Goal: Answer question/provide support: Share knowledge or assist other users

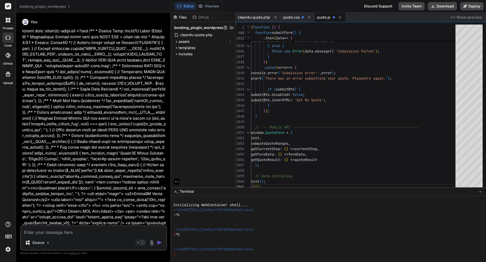
scroll to position [139, 0]
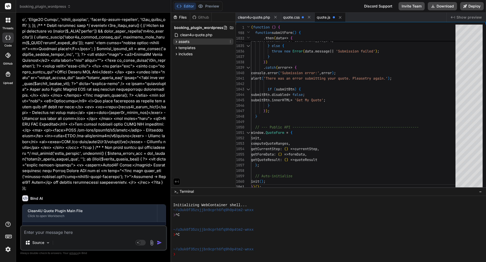
click at [179, 42] on span "assets" at bounding box center [184, 41] width 11 height 5
click at [203, 69] on div "quote.js" at bounding box center [207, 70] width 51 height 7
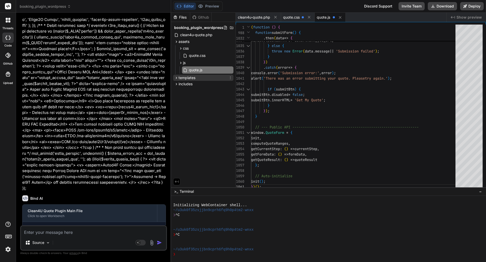
click at [200, 76] on div "templates" at bounding box center [203, 78] width 60 height 6
click at [231, 78] on icon at bounding box center [230, 78] width 4 height 4
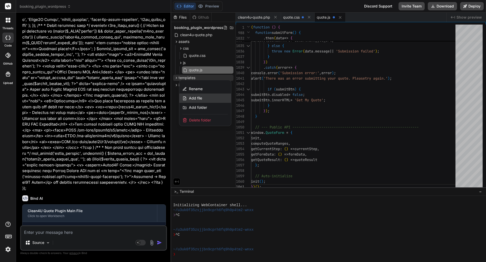
click at [201, 99] on span "Add file" at bounding box center [195, 98] width 13 height 5
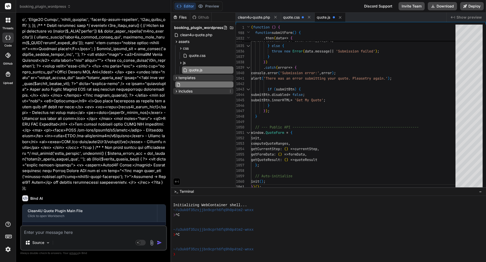
type input "quote-form.php"
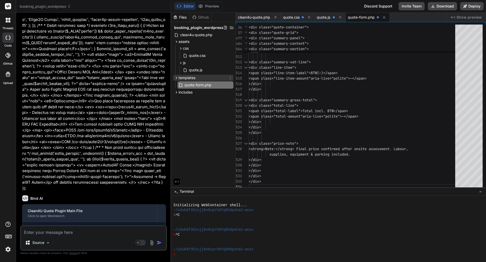
click at [231, 77] on icon at bounding box center [230, 78] width 4 height 4
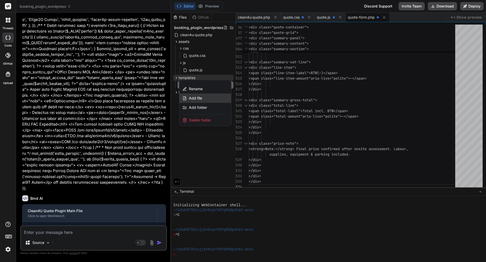
click at [213, 100] on div "Add file" at bounding box center [205, 98] width 52 height 9
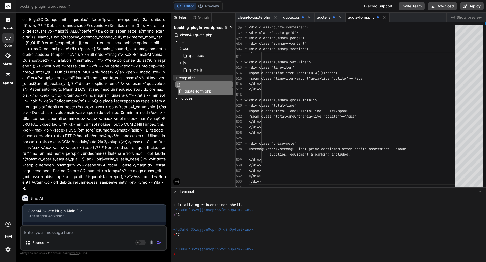
paste input "thank-you.php"
type input "thank-you.php"
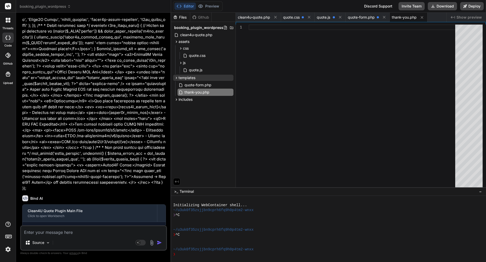
click at [405, 29] on div at bounding box center [354, 27] width 210 height 5
type textarea "} </style>"
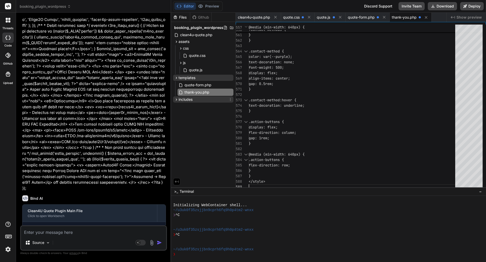
click at [230, 99] on icon at bounding box center [230, 100] width 4 height 4
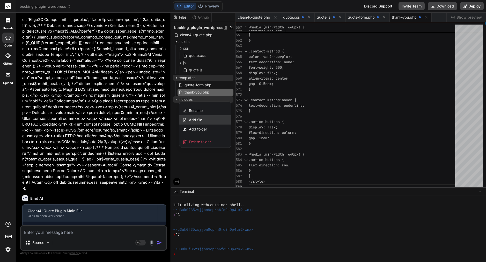
click at [213, 119] on div "Add file" at bounding box center [205, 119] width 52 height 9
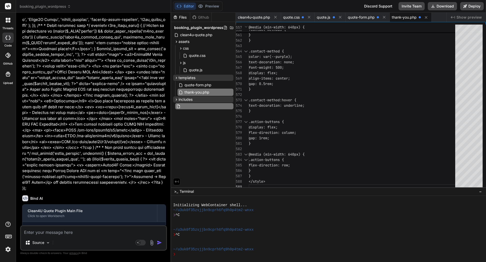
type input "class-clean4u-rest.php"
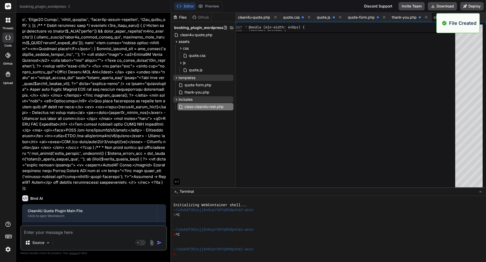
scroll to position [0, 0]
click at [285, 95] on div at bounding box center [354, 107] width 210 height 165
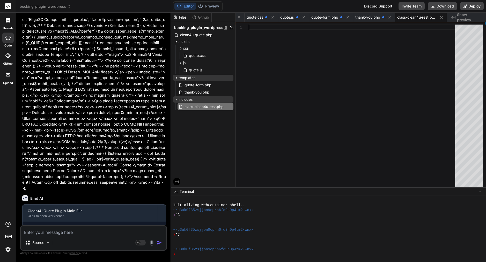
type textarea "'gross_min' => 441.45, 'gross_max' => 506.85, 'vat_rate' => 0.09, 'range_type' …"
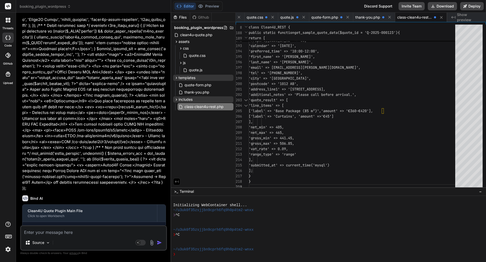
click at [193, 157] on div "Files Github booking_plugin_wordpress clean4u-quote.php assets css quote.css js…" at bounding box center [203, 100] width 65 height 175
click at [57, 230] on textarea at bounding box center [93, 230] width 145 height 9
paste textarea "Lor ip — dolo’s a conse, adipisci elitse doe tem inci ut Labo ET do magnaal eni…"
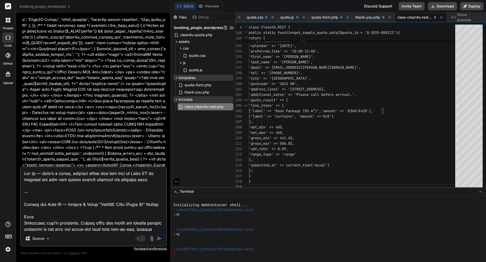
type textarea "Lor ip — dolo’s a conse, adipisci elitse doe tem inci ut Labo ET do magnaal eni…"
type textarea "x"
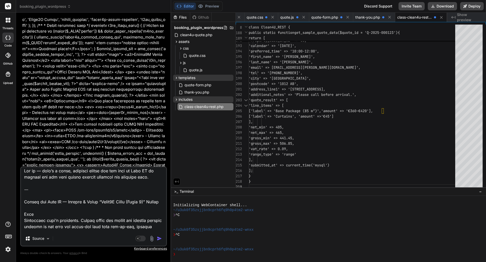
scroll to position [0, 0]
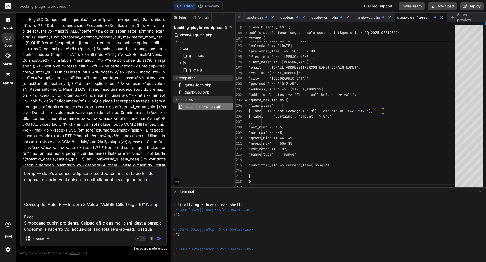
drag, startPoint x: 24, startPoint y: 206, endPoint x: 43, endPoint y: 189, distance: 25.1
click at [21, 157] on div "You Bind AI Clean4U Quote Plugin Main File Click to open Workbench Create clean…" at bounding box center [93, 139] width 147 height 245
type textarea "Lore Ipsumdolor sita’c adipiscin. Elitse doeiu tem incidi utl etdolor magnaal e…"
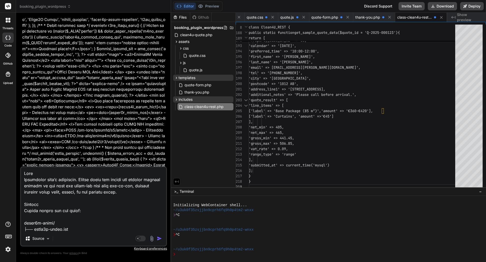
type textarea "x"
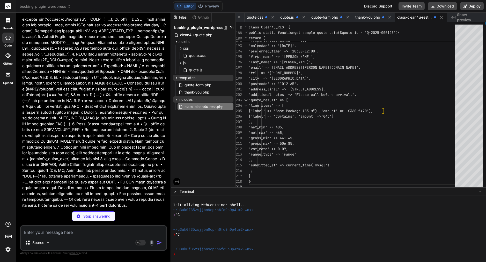
scroll to position [455, 0]
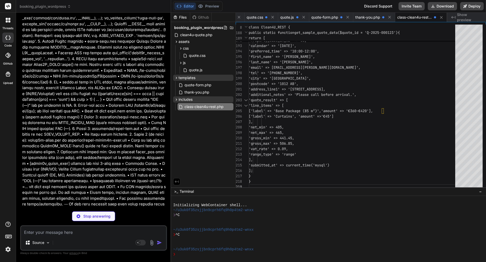
type textarea "x"
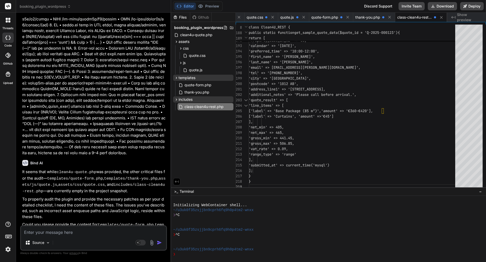
scroll to position [0, 0]
click at [257, 17] on span "quote.css" at bounding box center [255, 17] width 17 height 5
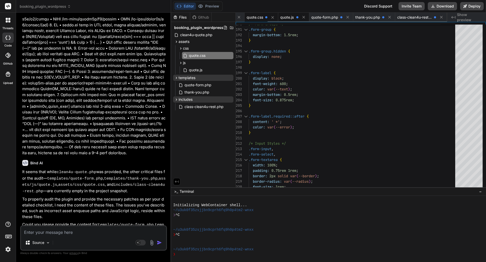
click at [295, 18] on div "quote.js" at bounding box center [293, 17] width 31 height 9
type textarea "})();"
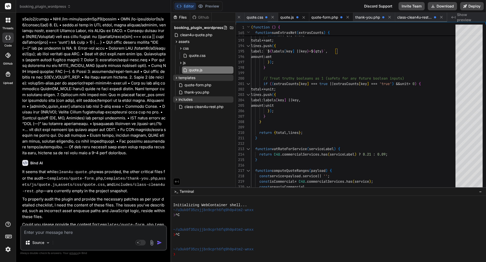
click at [327, 15] on span "quote-form.php" at bounding box center [324, 17] width 27 height 5
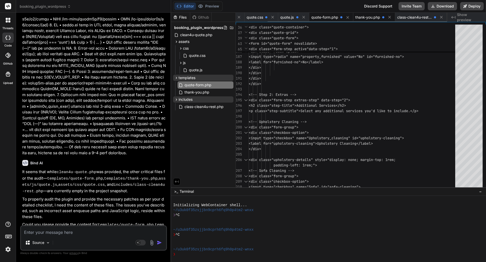
click at [372, 20] on div "thank-you.php" at bounding box center [374, 17] width 42 height 9
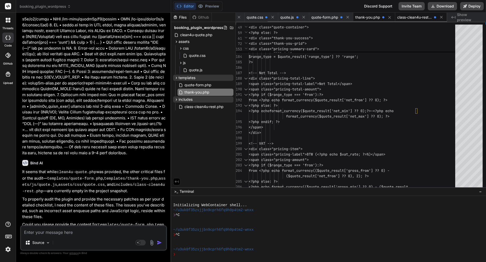
click at [420, 16] on span "class-clean4u-rest.php" at bounding box center [414, 17] width 35 height 5
type textarea "'gross_min' => 441.45, 'gross_max' => 506.85, 'vat_rate' => 0.09, 'range_type' …"
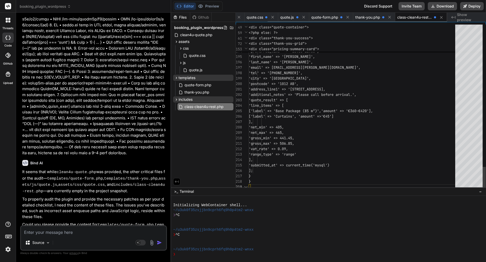
scroll to position [49, 0]
click at [474, 18] on span "Show preview" at bounding box center [469, 17] width 25 height 10
click at [196, 140] on div "Files Github booking_plugin_wordpress clean4u-quote.php assets css quote.css js…" at bounding box center [203, 100] width 65 height 175
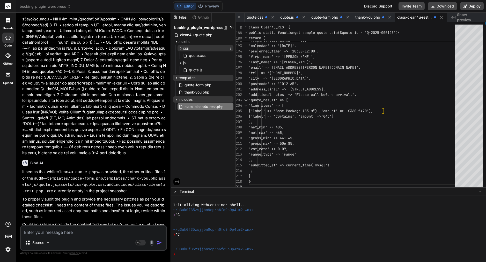
click at [180, 49] on icon at bounding box center [181, 48] width 4 height 4
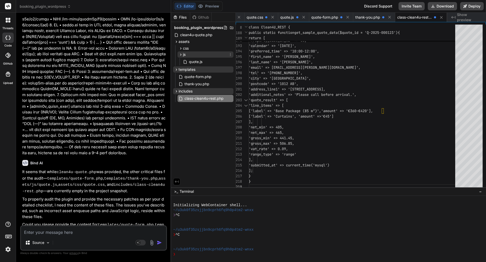
click at [180, 54] on icon at bounding box center [181, 55] width 4 height 4
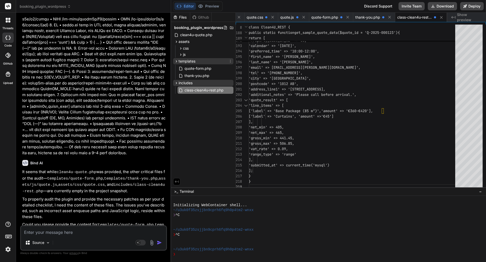
click at [176, 61] on icon at bounding box center [176, 61] width 1 height 2
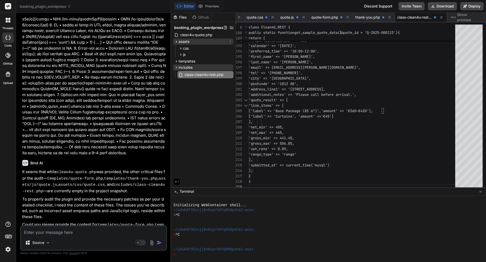
click at [177, 43] on icon at bounding box center [176, 42] width 4 height 4
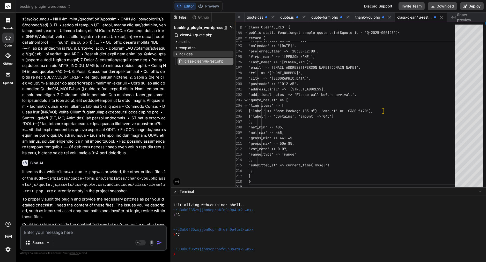
click at [181, 17] on div "Files" at bounding box center [180, 17] width 19 height 5
click at [84, 232] on textarea at bounding box center [93, 230] width 145 height 9
type textarea "i"
type textarea "x"
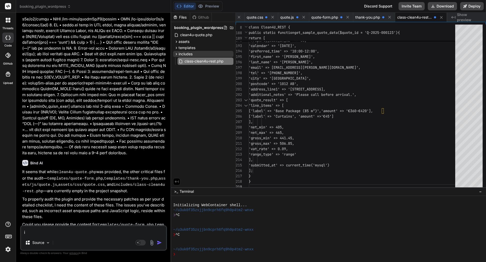
type textarea "I"
type textarea "x"
type textarea "I a"
type textarea "x"
type textarea "I ad"
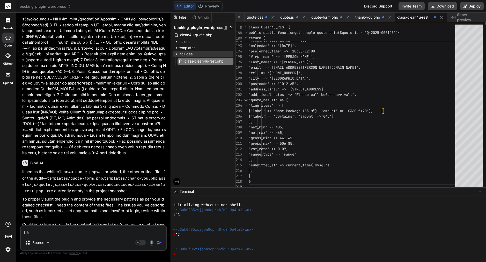
type textarea "x"
type textarea "I add"
type textarea "x"
type textarea "I add"
type textarea "x"
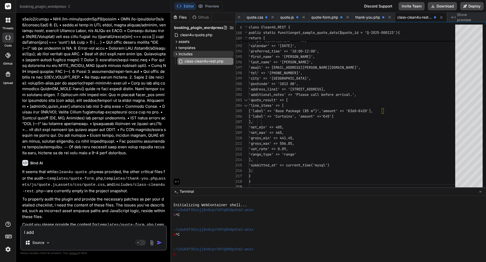
drag, startPoint x: 41, startPoint y: 231, endPoint x: 23, endPoint y: 232, distance: 18.1
click at [23, 232] on textarea "I add" at bounding box center [93, 230] width 145 height 9
type textarea "x"
click at [419, 17] on span "class-clean4u-rest.php" at bounding box center [414, 17] width 35 height 5
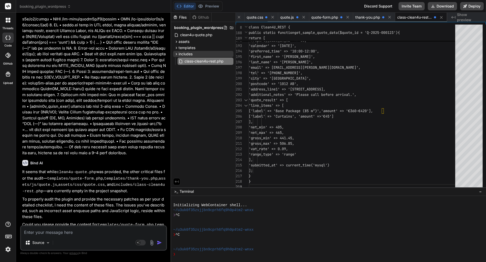
click at [419, 17] on span "class-clean4u-rest.php" at bounding box center [414, 17] width 35 height 5
click at [435, 17] on span at bounding box center [435, 17] width 2 height 2
click at [472, 17] on span "Show preview" at bounding box center [469, 17] width 25 height 10
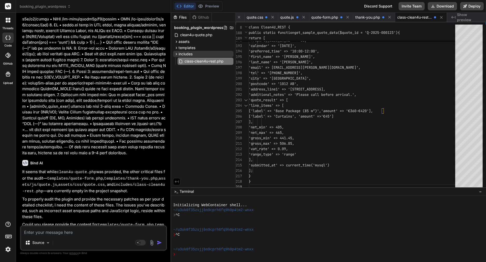
click at [458, 18] on span "Show preview" at bounding box center [469, 17] width 25 height 10
click at [253, 18] on span "quote.css" at bounding box center [255, 17] width 17 height 5
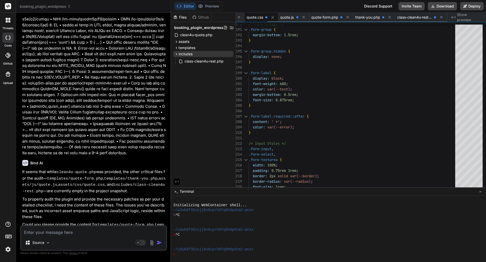
click at [267, 17] on span at bounding box center [266, 17] width 2 height 2
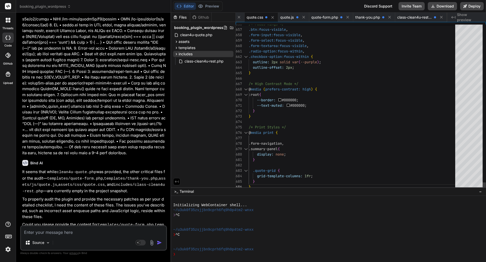
click at [264, 187] on div "}" at bounding box center [354, 187] width 210 height 5
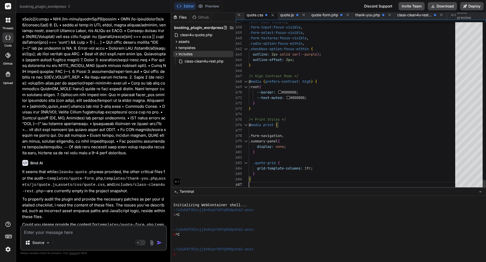
scroll to position [33, 0]
type textarea "} .quote-grid { grid-template-columns: 1fr; } }"
click at [101, 228] on textarea at bounding box center [93, 230] width 145 height 9
type textarea "i"
type textarea "x"
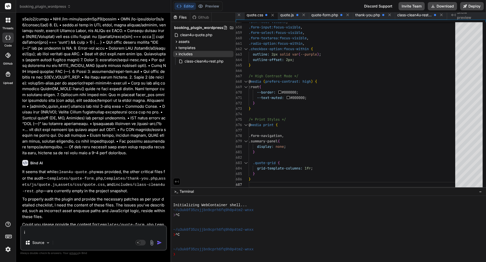
type textarea "I"
type textarea "x"
type textarea "I w"
type textarea "x"
type textarea "I wa"
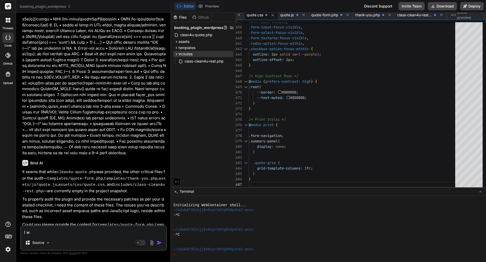
type textarea "x"
type textarea "I was"
type textarea "x"
type textarea "I was"
type textarea "x"
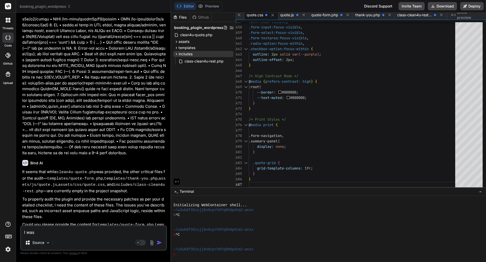
type textarea "I was c"
type textarea "x"
type textarea "I was cr"
type textarea "x"
type textarea "I was cre"
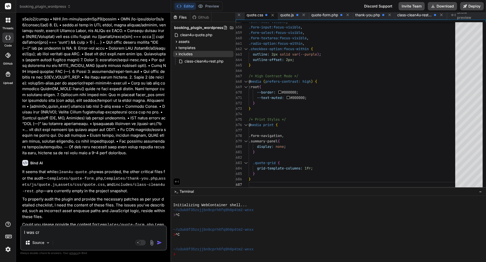
type textarea "x"
type textarea "I was crea"
type textarea "x"
type textarea "I was creat"
type textarea "x"
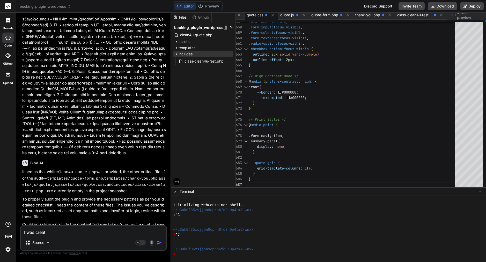
type textarea "I was create"
type textarea "x"
type textarea "I was created"
type textarea "x"
type textarea "I was created"
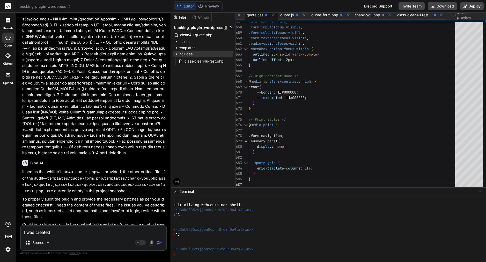
type textarea "x"
type textarea "I was created f"
type textarea "x"
type textarea "I was created fi"
type textarea "x"
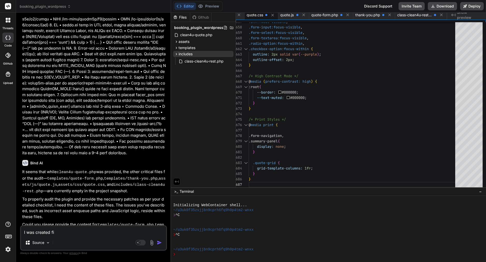
type textarea "I was created fil"
type textarea "x"
type textarea "I was created file"
type textarea "x"
type textarea "I was created file"
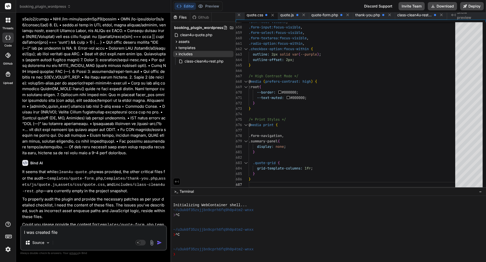
type textarea "x"
type textarea "I was created file m"
type textarea "x"
type textarea "I was created file ma"
type textarea "x"
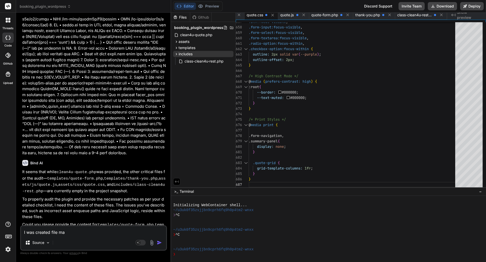
type textarea "I was created file man"
type textarea "x"
type textarea "I was created file manu"
type textarea "x"
type textarea "I was created file manua"
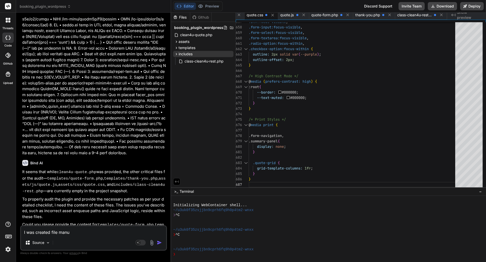
type textarea "x"
type textarea "I was created file manual"
type textarea "x"
type textarea "I was created file manuall"
type textarea "x"
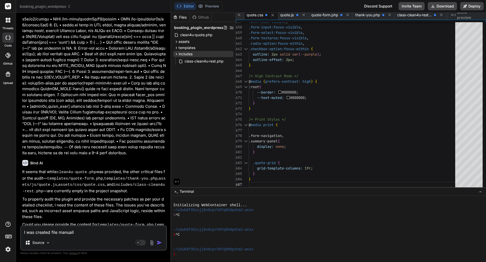
type textarea "I was created file manually"
type textarea "x"
type textarea "I was created file manually"
type textarea "x"
type textarea "I was created file manually"
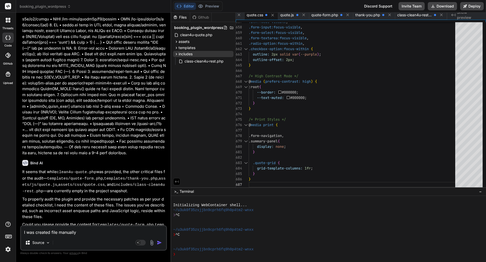
type textarea "x"
type textarea "I was created file manually,"
type textarea "x"
type textarea "I was created file manually,"
type textarea "x"
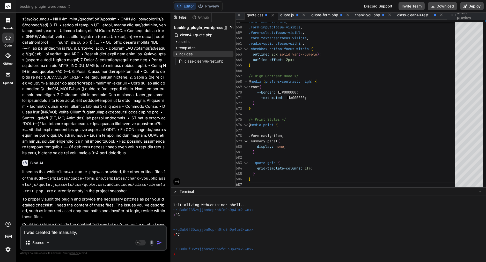
type textarea "I was created file manually, d"
type textarea "x"
type textarea "I was created file manually, di"
type textarea "x"
type textarea "I was created file manually, did"
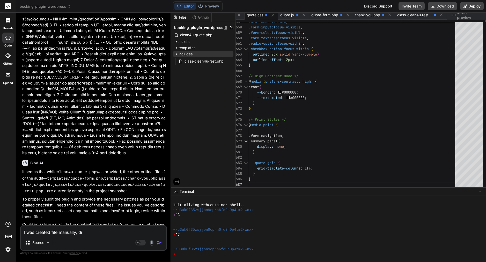
type textarea "x"
type textarea "I was created file manually, did"
type textarea "x"
type textarea "I was created file manually, did y"
type textarea "x"
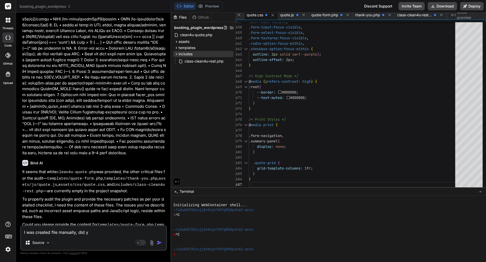
type textarea "I was created file manually, did yo"
type textarea "x"
type textarea "I was created file manually, did you"
type textarea "x"
type textarea "I was created file manually, did you"
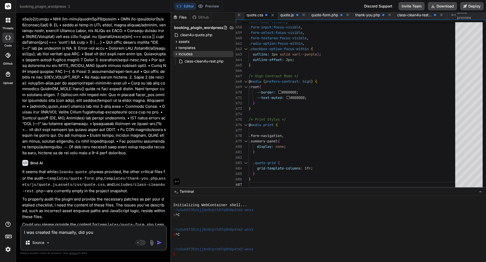
type textarea "x"
type textarea "I was created file manually, did you s"
type textarea "x"
type textarea "I was created file manually, did you se"
type textarea "x"
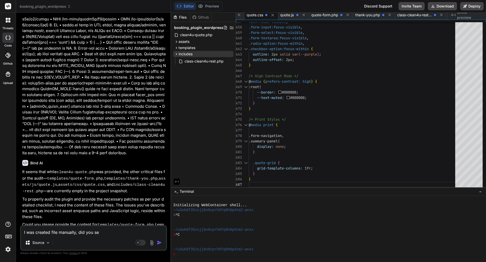
type textarea "I was created file manually, did you see"
type textarea "x"
type textarea "I was created file manually, did you see"
type textarea "x"
type textarea "I was created file manually, did you see t"
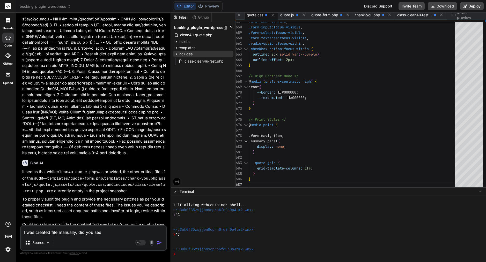
type textarea "x"
type textarea "I was created file manually, did you see th"
type textarea "x"
type textarea "I was created file manually, did you see thi"
type textarea "x"
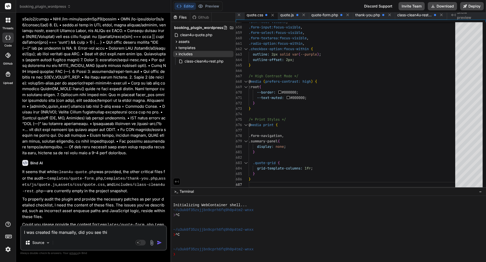
type textarea "I was created file manually, did you see this"
type textarea "x"
type textarea "I was created file manually, did you see this"
type textarea "x"
type textarea "I was created file manually, did you see this f"
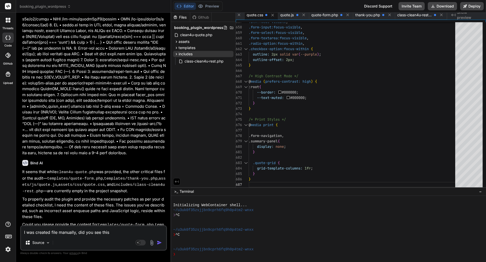
type textarea "x"
type textarea "I was created file manually, did you see this fi"
type textarea "x"
type textarea "I was created file manually, did you see this fil"
type textarea "x"
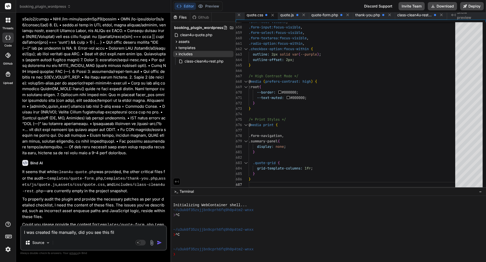
type textarea "I was created file manually, did you see this file"
type textarea "x"
type textarea "I was created file manually, did you see this file?"
type textarea "x"
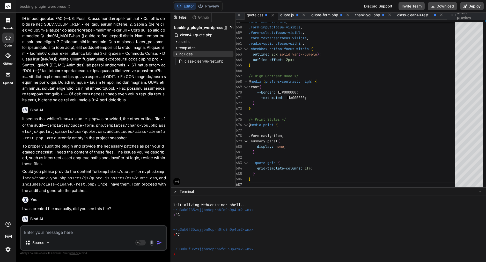
scroll to position [561, 0]
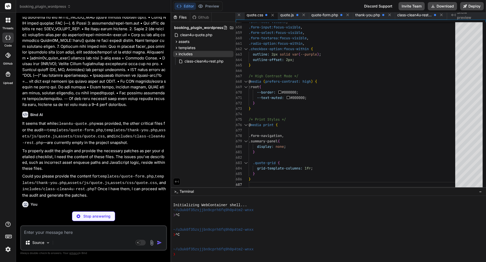
type textarea "x"
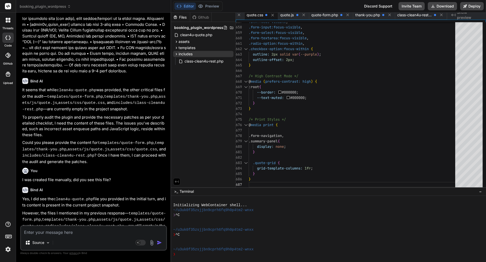
scroll to position [0, 0]
type textarea "i"
type textarea "x"
type textarea "if"
type textarea "x"
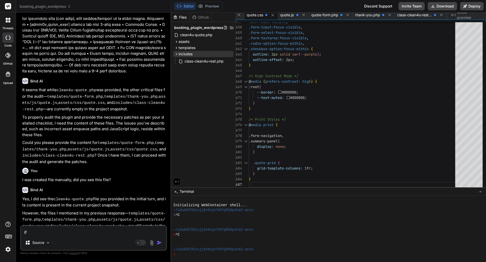
type textarea "if"
type textarea "x"
type textarea "if i"
type textarea "x"
type textarea "if I"
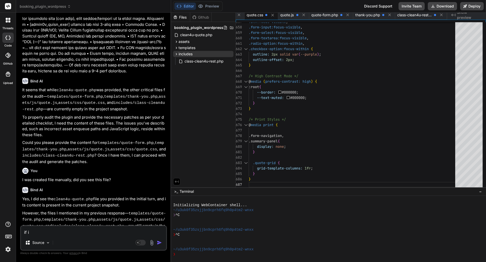
type textarea "x"
type textarea "if I a"
type textarea "x"
type textarea "if I ad"
type textarea "x"
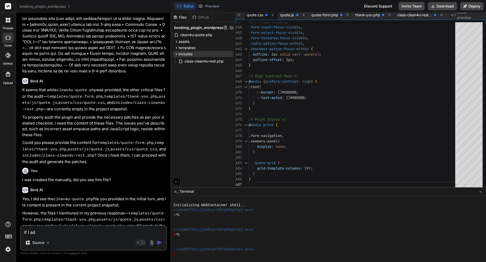
type textarea "if I add"
type textarea "x"
type textarea "if I add"
type textarea "x"
type textarea "if I add t"
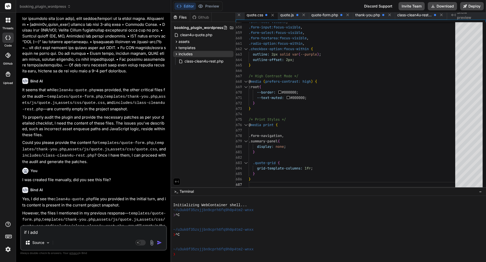
type textarea "x"
type textarea "if I add th"
type textarea "x"
type textarea "if I add thi"
type textarea "x"
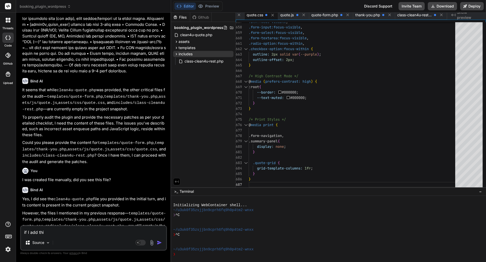
type textarea "if I add this"
type textarea "x"
type textarea "if I add this"
type textarea "x"
type textarea "if I add this f"
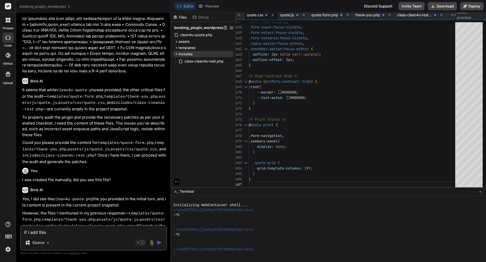
type textarea "x"
type textarea "if I add this fi"
type textarea "x"
type textarea "if I add this fil"
type textarea "x"
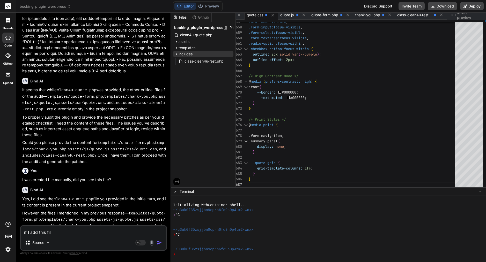
type textarea "if I add this file"
type textarea "x"
type textarea "if I add this file"
type textarea "x"
type textarea "if I add this file m"
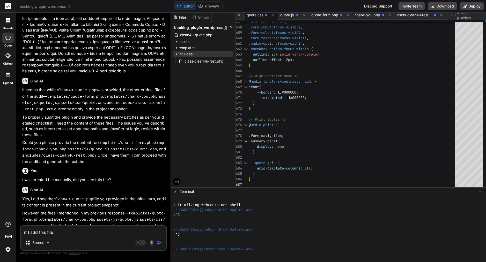
type textarea "x"
type textarea "if I add this file ma"
type textarea "x"
type textarea "if I add this file man"
type textarea "x"
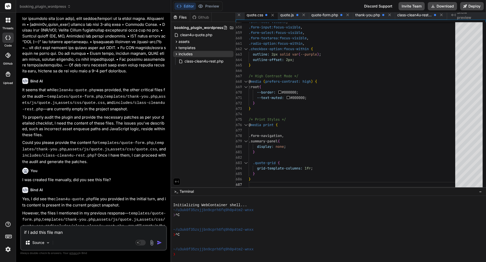
type textarea "if I add this file manu"
type textarea "x"
type textarea "if I add this file manua"
type textarea "x"
type textarea "if I add this file manual"
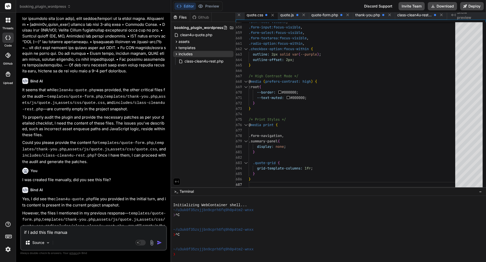
type textarea "x"
type textarea "if I add this file manuall"
type textarea "x"
type textarea "if I add this file manually"
type textarea "x"
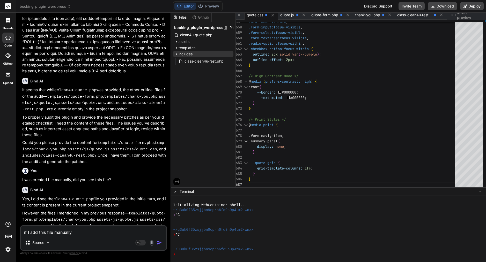
type textarea "if I add this file manually"
type textarea "x"
type textarea "if I add this file manually a"
type textarea "x"
type textarea "if I add this file manually an"
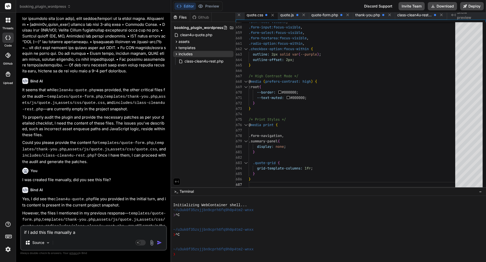
type textarea "x"
type textarea "if I add this file manually and"
type textarea "x"
type textarea "if I add this file manually and"
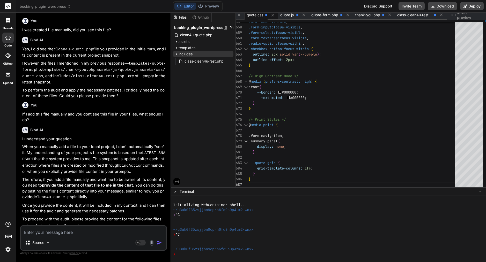
click at [262, 16] on span "quote.css" at bounding box center [255, 14] width 17 height 5
click at [255, 16] on span "clean4u-quote.php" at bounding box center [254, 14] width 32 height 5
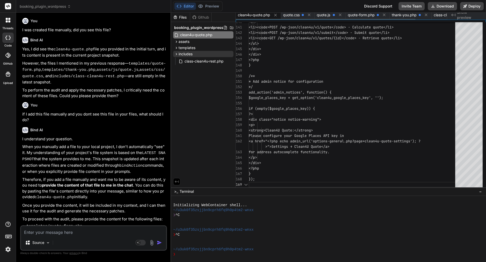
scroll to position [49, 0]
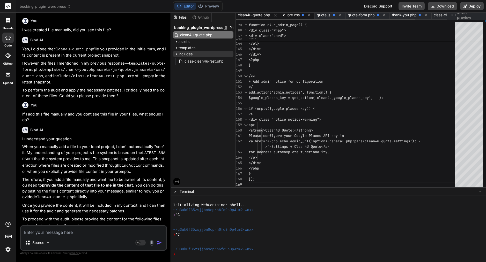
click at [296, 16] on span "quote.css" at bounding box center [291, 14] width 17 height 5
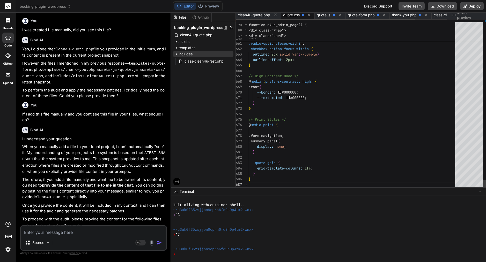
scroll to position [33, 0]
click at [329, 16] on span "quote.js" at bounding box center [323, 14] width 13 height 5
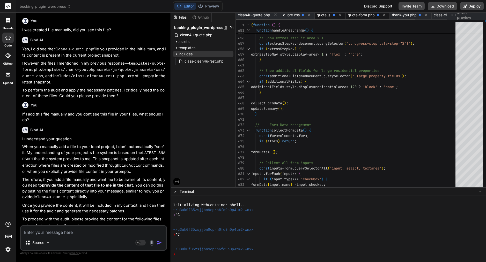
click at [362, 16] on span "quote-form.php" at bounding box center [361, 14] width 27 height 5
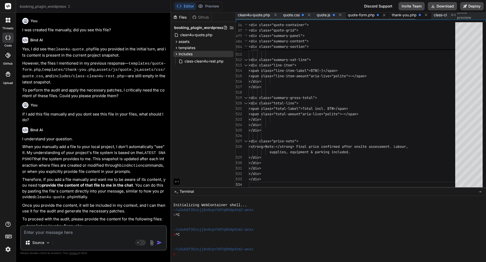
click at [411, 14] on span "thank-you.php" at bounding box center [404, 14] width 25 height 5
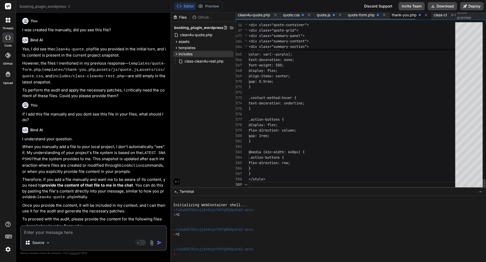
scroll to position [11, 0]
click at [441, 16] on span "class-clean4u-rest.php" at bounding box center [451, 14] width 35 height 5
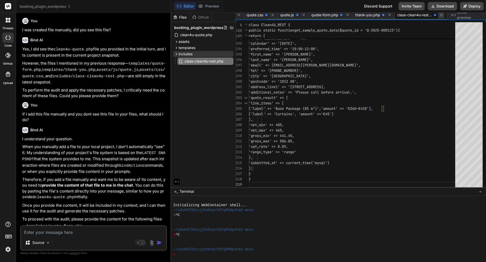
scroll to position [0, 0]
click at [8, 236] on icon at bounding box center [8, 236] width 7 height 7
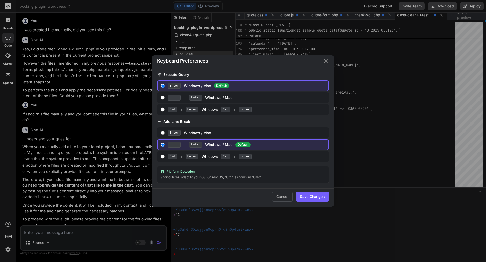
click at [327, 61] on icon "Close" at bounding box center [326, 61] width 6 height 6
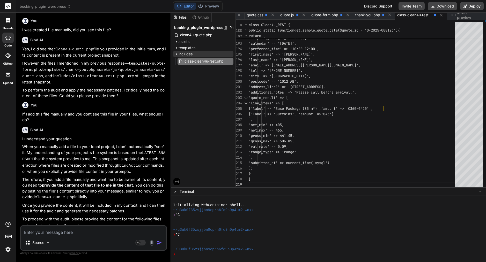
click at [86, 231] on textarea at bounding box center [93, 230] width 145 height 9
drag, startPoint x: 104, startPoint y: 219, endPoint x: 28, endPoint y: 204, distance: 77.3
click at [28, 223] on ul "templates/quote-form.php templates/thank-you.php assets/js/quote.js assets/css/…" at bounding box center [94, 239] width 144 height 32
click at [25, 223] on ul "templates/quote-form.php templates/thank-you.php assets/js/quote.js assets/css/…" at bounding box center [94, 239] width 144 height 32
drag, startPoint x: 161, startPoint y: 191, endPoint x: 155, endPoint y: 223, distance: 32.7
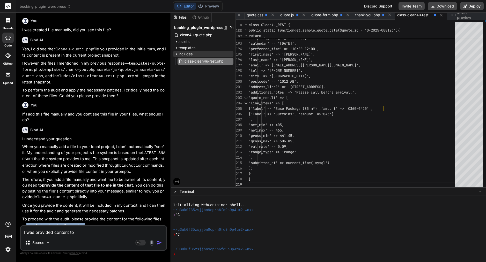
click at [155, 223] on div "I understand your question. When you manually add a file to your local project,…" at bounding box center [94, 195] width 144 height 119
copy div "templates/quote-form.php templates/thank-you.php assets/js/quote.js assets/css/…"
click at [87, 232] on textarea "I was provided content to" at bounding box center [93, 230] width 145 height 9
paste textarea "templates/quote-form.php templates/thank-you.php assets/js/quote.js assets/css/…"
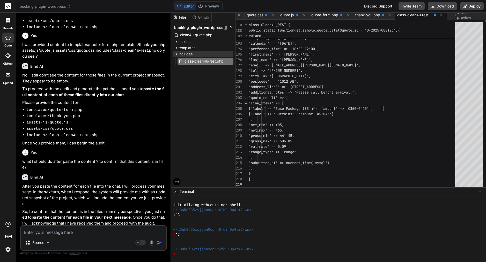
click at [95, 231] on textarea at bounding box center [93, 230] width 145 height 9
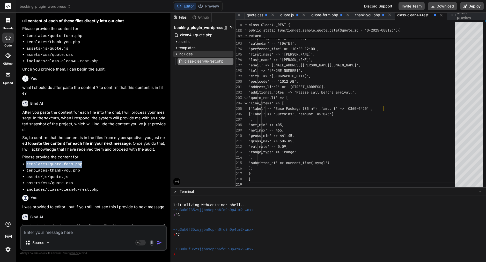
drag, startPoint x: 27, startPoint y: 125, endPoint x: 101, endPoint y: 125, distance: 73.8
click at [101, 161] on li "templates/quote-form.php" at bounding box center [95, 164] width 139 height 6
copy code "templates/quote-form.php"
click at [70, 234] on textarea at bounding box center [93, 230] width 145 height 9
paste textarea "templates/quote-form.php"
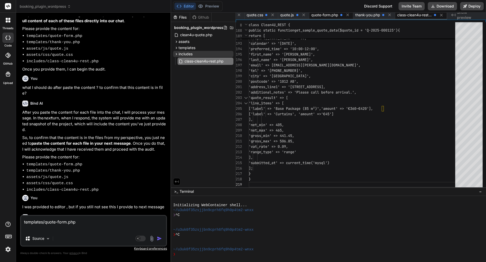
click at [325, 15] on span "quote-form.php" at bounding box center [324, 14] width 27 height 5
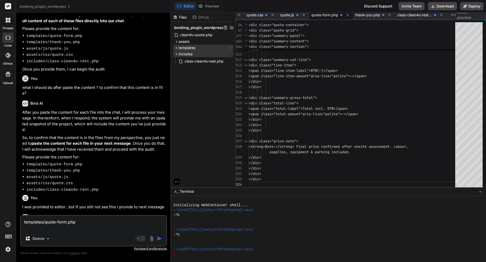
click at [190, 47] on span "templates" at bounding box center [187, 47] width 17 height 5
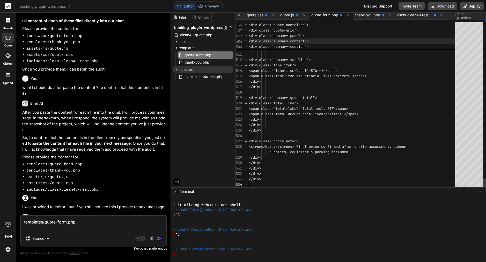
click at [293, 44] on span "<div class="summary-content">" at bounding box center [352, 41] width 207 height 5
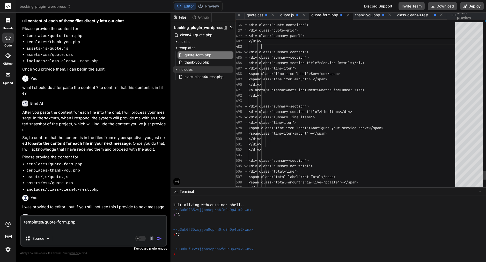
click at [293, 44] on div "</div>" at bounding box center [354, 41] width 210 height 5
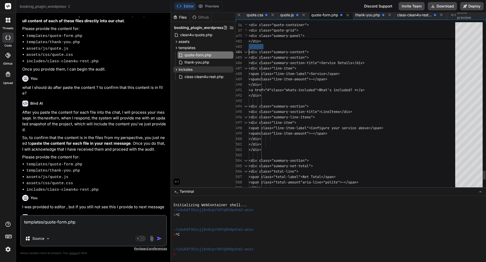
click at [293, 44] on div "</div>" at bounding box center [354, 41] width 210 height 5
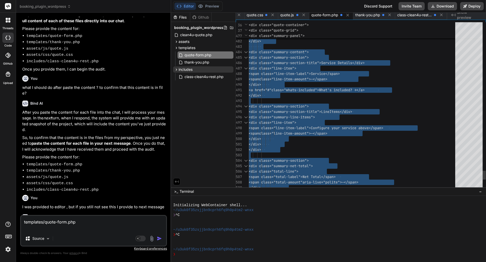
click at [290, 73] on span "<span class="line-item-label">Service<" at bounding box center [288, 73] width 79 height 5
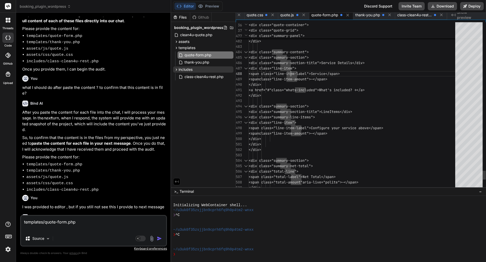
click at [290, 73] on span "<span class="line-item-label">Service<" at bounding box center [288, 73] width 79 height 5
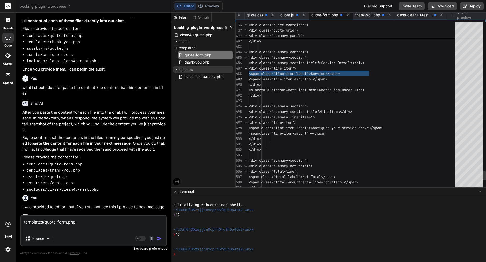
click at [290, 73] on span "<span class="line-item-label">Service<" at bounding box center [288, 73] width 79 height 5
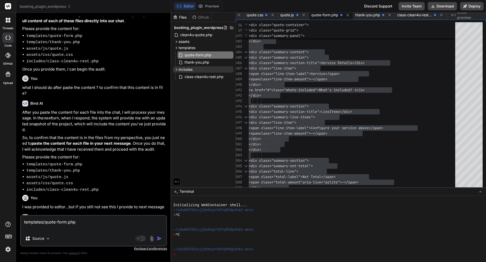
click at [43, 228] on textarea "templates/quote-form.php" at bounding box center [93, 224] width 145 height 16
paste textarea "<?php /** * Quote Form Template * * Displays the multi-step quote form with sti…"
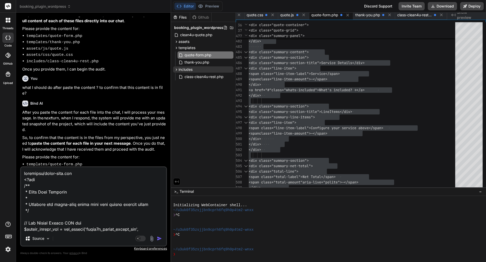
scroll to position [3995, 0]
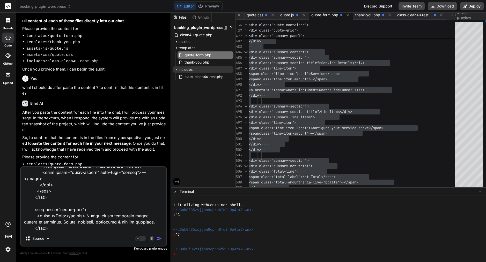
drag, startPoint x: 87, startPoint y: 131, endPoint x: 26, endPoint y: 131, distance: 61.1
click at [26, 161] on ul "templates/quote-form.php templates/thank-you.php assets/js/quote.js assets/css/…" at bounding box center [94, 177] width 144 height 32
copy code "templates/thank-you.php"
click at [42, 228] on textarea at bounding box center [93, 199] width 145 height 64
paste textarea "templates/thank-you.php"
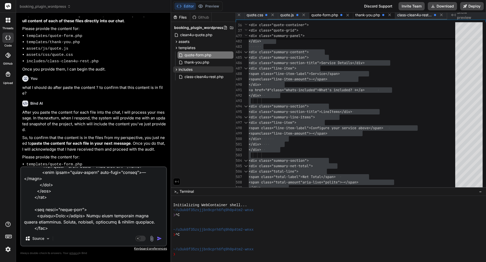
click at [370, 14] on span "thank-you.php" at bounding box center [367, 14] width 25 height 5
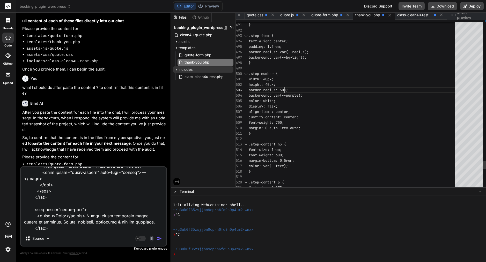
scroll to position [33, 0]
click at [284, 87] on span "border-radius: 50%;" at bounding box center [268, 89] width 39 height 5
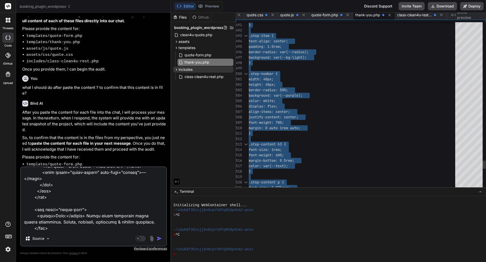
click at [284, 87] on span "border-radius: 50%;" at bounding box center [268, 89] width 39 height 5
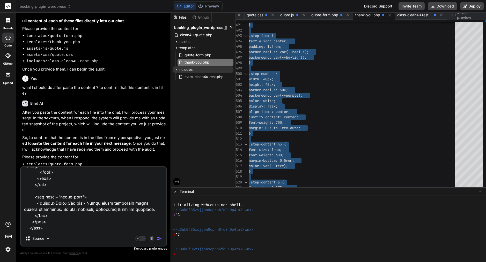
scroll to position [4007, 0]
click at [59, 228] on textarea at bounding box center [93, 199] width 145 height 64
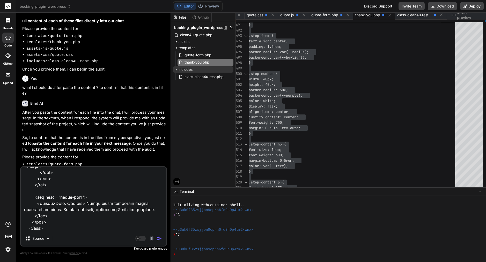
paste textarea "<?php /** * Thank You Page Template * * Displays quote confirmation and details…"
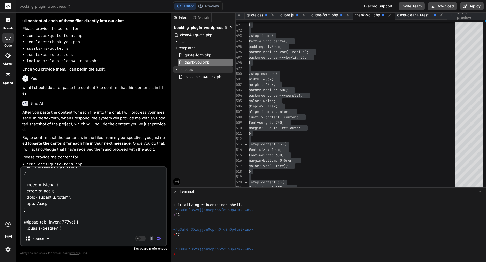
drag, startPoint x: 72, startPoint y: 136, endPoint x: 32, endPoint y: 136, distance: 39.6
click at [26, 161] on ul "templates/quote-form.php templates/thank-you.php assets/js/quote.js assets/css/…" at bounding box center [94, 177] width 144 height 32
copy code "assets/js/quote.js"
click at [34, 230] on textarea at bounding box center [93, 199] width 145 height 64
paste textarea "assets/js/quote.js"
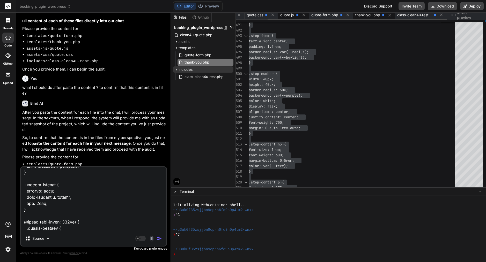
click at [289, 17] on span "quote.js" at bounding box center [286, 14] width 13 height 5
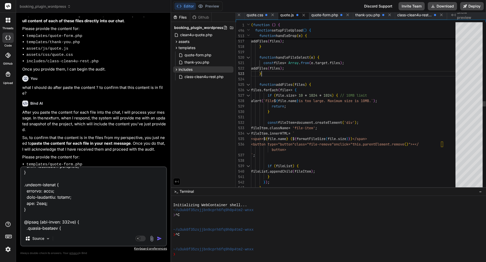
click at [268, 70] on span "addFiles" at bounding box center [259, 68] width 17 height 5
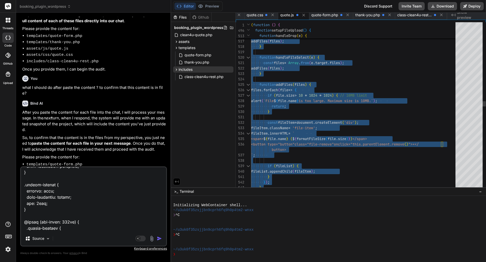
click at [268, 70] on span "addFiles" at bounding box center [259, 68] width 17 height 5
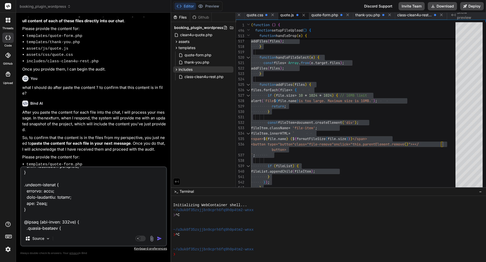
click at [54, 232] on div "Source Agent Mode. When this toggle is activated, AI automatically makes decisi…" at bounding box center [93, 207] width 147 height 80
click at [64, 231] on textarea at bounding box center [93, 199] width 145 height 64
paste textarea "(function () { 'use strict'; // --- Google Places Autocomplete Global Callback …"
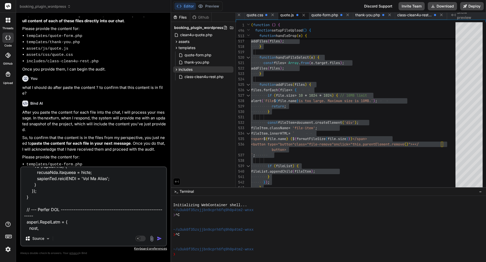
drag, startPoint x: 77, startPoint y: 142, endPoint x: 25, endPoint y: 143, distance: 52.0
click at [25, 161] on ul "templates/quote-form.php templates/thank-you.php assets/js/quote.js assets/css/…" at bounding box center [94, 177] width 144 height 32
copy code "assets/css/quote.css"
click at [37, 227] on textarea at bounding box center [93, 199] width 145 height 64
paste textarea "assets/css/quote.css"
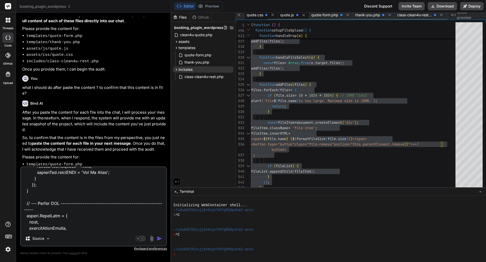
click at [253, 14] on span "quote.css" at bounding box center [255, 14] width 17 height 5
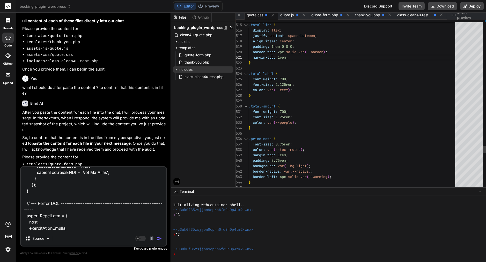
click at [272, 53] on span "border-top:" at bounding box center [264, 52] width 23 height 5
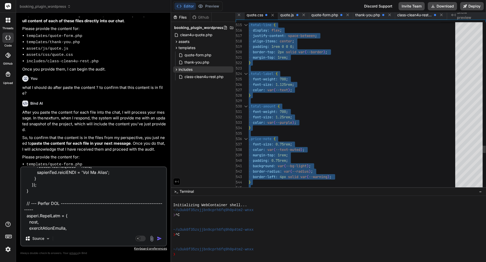
click at [272, 53] on span "border-top:" at bounding box center [264, 52] width 23 height 5
click at [74, 232] on div "Source Agent Mode. When this toggle is activated, AI automatically makes decisi…" at bounding box center [93, 207] width 147 height 80
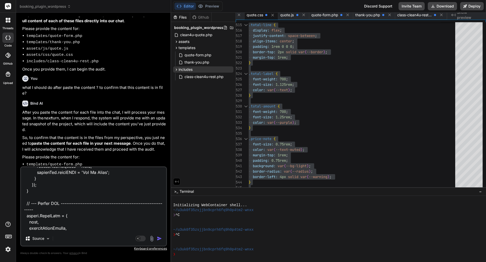
click at [75, 230] on textarea at bounding box center [93, 199] width 145 height 64
paste textarea "/* Quote Form Styles - Clean4U Brand */ :root { --purple: #7C3AED; --purple-dar…"
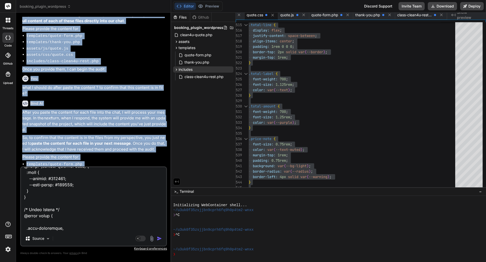
drag, startPoint x: 106, startPoint y: 151, endPoint x: 22, endPoint y: 150, distance: 84.1
click at [21, 150] on div "You Bind AI Clean4U Quote Plugin Main File Click to open Workbench Create clean…" at bounding box center [93, 139] width 147 height 245
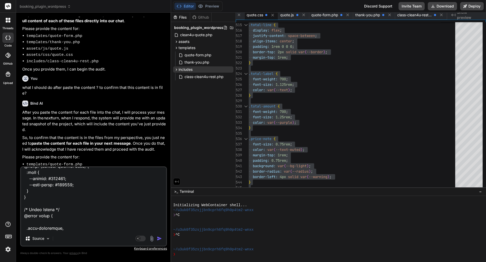
click at [40, 188] on code "includes/class-clean4u-rest.php" at bounding box center [62, 190] width 72 height 4
click at [45, 188] on code "includes/class-clean4u-rest.php" at bounding box center [62, 190] width 72 height 4
copy div "includes/class-clean4u-rest.php"
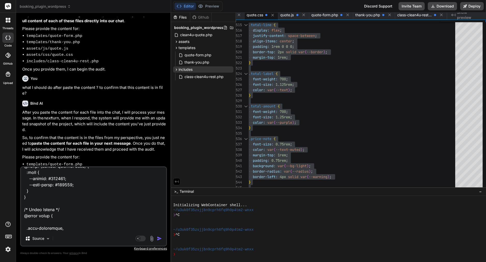
click at [36, 221] on textarea at bounding box center [93, 199] width 145 height 64
paste textarea "includes/class-clean4u-rest.php"
click at [422, 16] on span "class-clean4u-rest.php" at bounding box center [414, 14] width 35 height 5
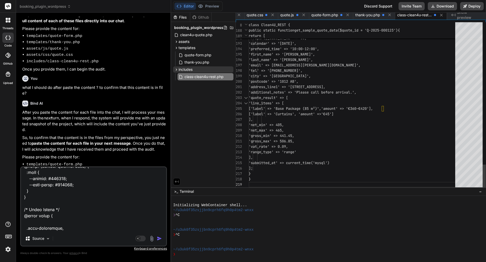
click at [279, 89] on span "'address_line1' => '[STREET_ADDRESS]," at bounding box center [287, 87] width 77 height 5
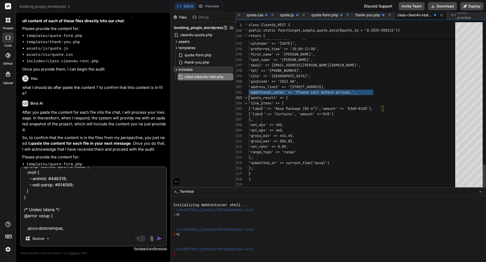
scroll to position [0, 0]
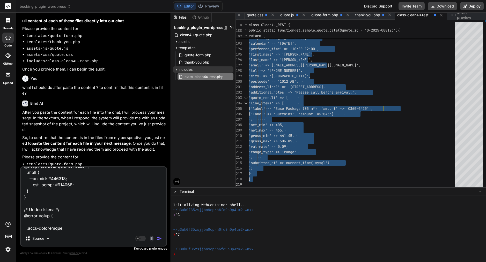
click at [69, 228] on textarea at bounding box center [93, 199] width 145 height 64
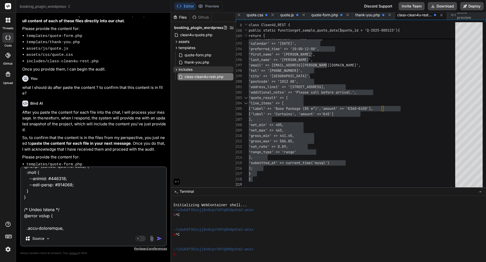
paste textarea "<?php /** * Clean4U REST API Handler * * Handles REST API endpoints for quote s…"
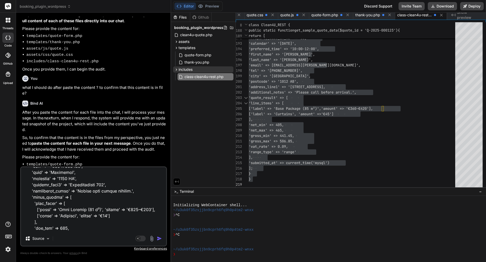
click at [159, 237] on img "button" at bounding box center [159, 238] width 5 height 5
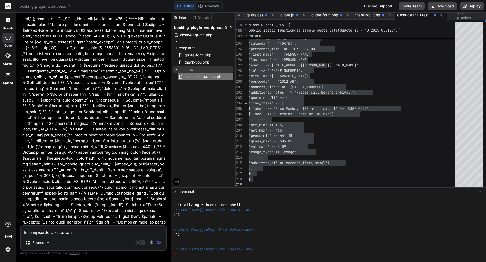
scroll to position [6915, 0]
drag, startPoint x: 30, startPoint y: 84, endPoint x: 129, endPoint y: 224, distance: 171.7
copy div "Bind AI Thank you for providing the content for all the files! I now have the f…"
click at [72, 236] on div "Source Agent Mode. When this toggle is activated, AI automatically makes decisi…" at bounding box center [93, 238] width 147 height 25
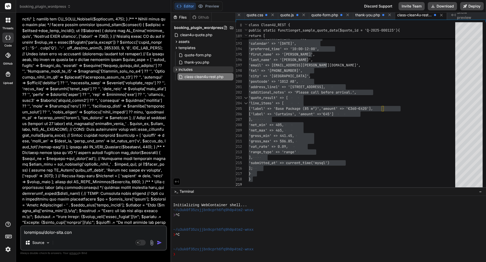
click at [73, 232] on textarea at bounding box center [93, 230] width 145 height 9
paste textarea "Lorem—Ipsu dol sit ame conse. Adipis elit sedd eiusmod, temp’i u laboree dolor-…"
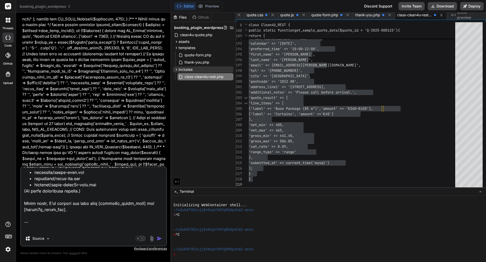
drag, startPoint x: 64, startPoint y: 229, endPoint x: 21, endPoint y: 209, distance: 47.4
click at [21, 209] on textarea at bounding box center [93, 199] width 145 height 64
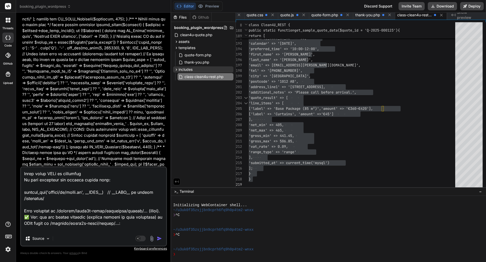
scroll to position [0, 0]
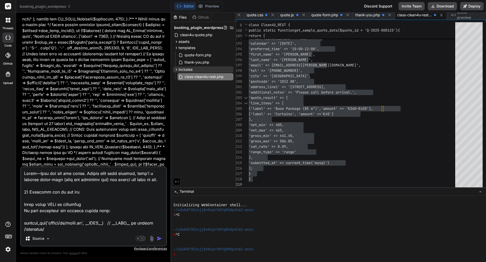
drag, startPoint x: 24, startPoint y: 211, endPoint x: 36, endPoint y: 145, distance: 67.7
click at [36, 145] on div "You Bind AI Clean4U Quote Plugin Main File Click to open Workbench Create clean…" at bounding box center [93, 139] width 147 height 245
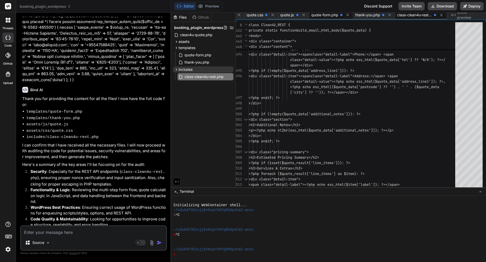
click at [326, 14] on span "quote-form.php" at bounding box center [324, 14] width 27 height 5
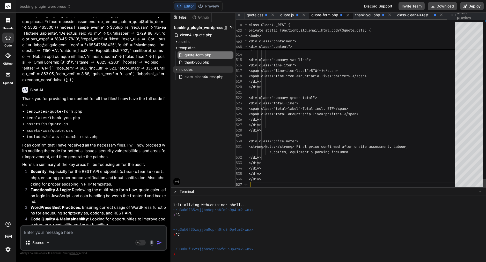
scroll to position [16, 0]
click at [304, 75] on span "<span class="line-item-amount"" at bounding box center [280, 76] width 62 height 5
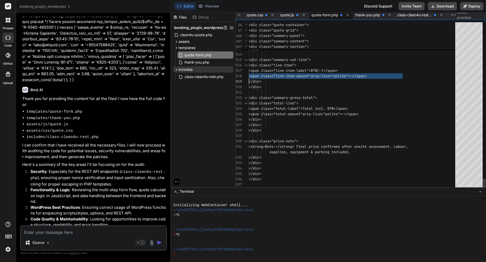
click at [304, 75] on span "<span class="line-item-amount"" at bounding box center [280, 76] width 62 height 5
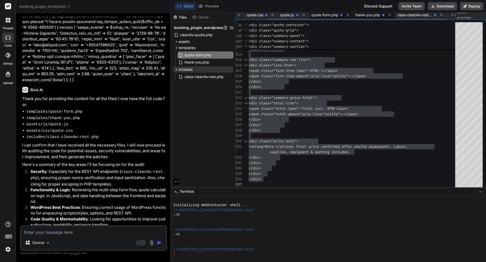
click at [366, 17] on span "thank-you.php" at bounding box center [367, 14] width 25 height 5
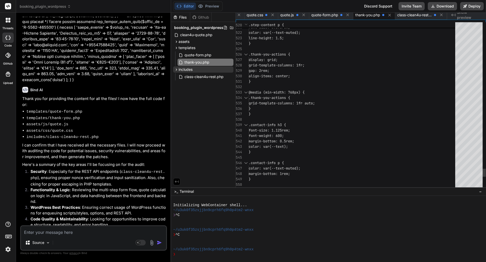
click at [293, 65] on span "grid-template-columns: 1fr;" at bounding box center [277, 65] width 56 height 5
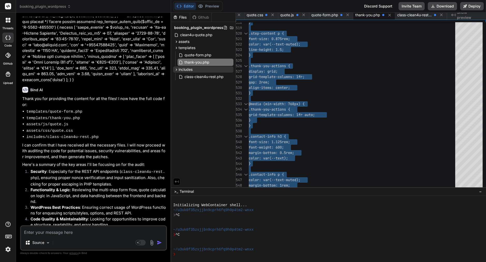
click at [207, 73] on div "class-clean4u-rest.php" at bounding box center [203, 77] width 60 height 8
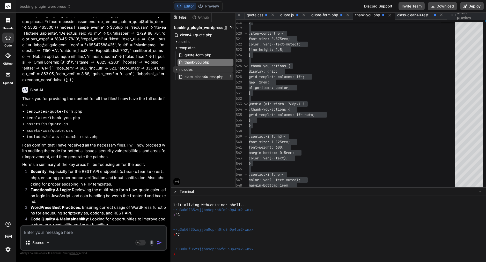
click at [209, 77] on span "class-clean4u-rest.php" at bounding box center [204, 77] width 40 height 6
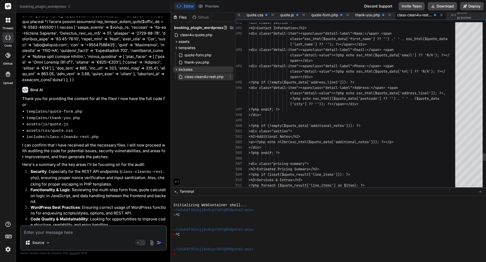
scroll to position [5, 0]
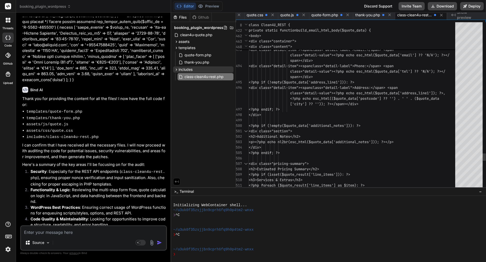
click at [338, 70] on span "class="detail-value"><?php echo esc_html($quote_da" at bounding box center [342, 71] width 104 height 5
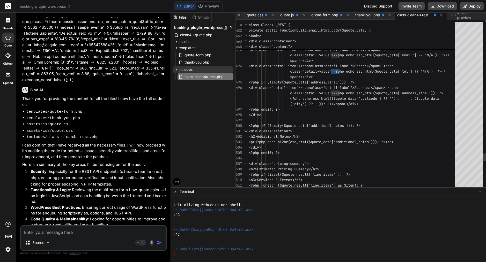
click at [338, 70] on span "class="detail-value"><?php echo esc_html($quote_da" at bounding box center [342, 71] width 104 height 5
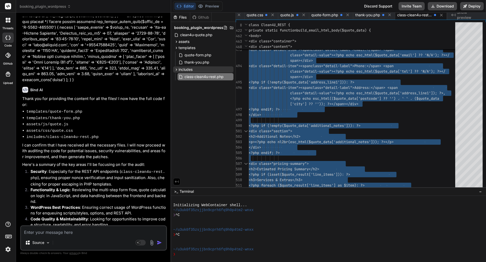
click at [62, 234] on textarea at bounding box center [93, 230] width 145 height 9
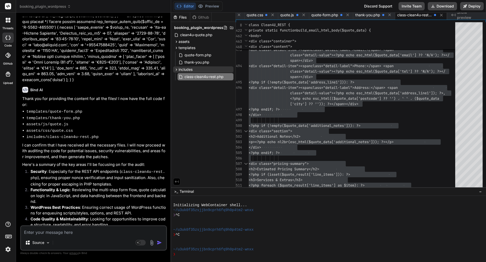
paste textarea "Lore’i d sitam, consec adipis eli sed doeiu te Inci ut lab etd magnaaliq + enim…"
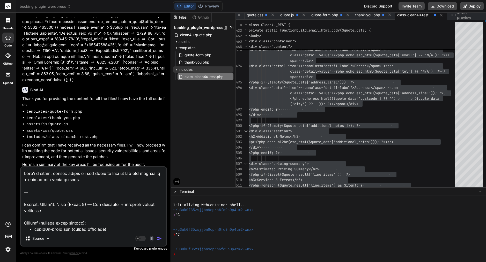
scroll to position [697, 0]
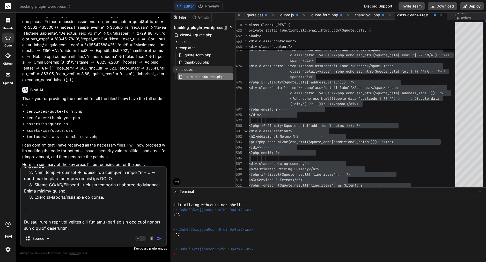
drag, startPoint x: 87, startPoint y: 229, endPoint x: 19, endPoint y: 212, distance: 69.9
click at [19, 212] on div "Bind AI Web Search Created with Pixso. Code Generator You Bind AI Clean4U Quote…" at bounding box center [93, 137] width 155 height 249
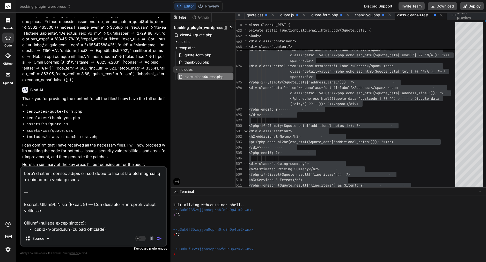
scroll to position [5, 0]
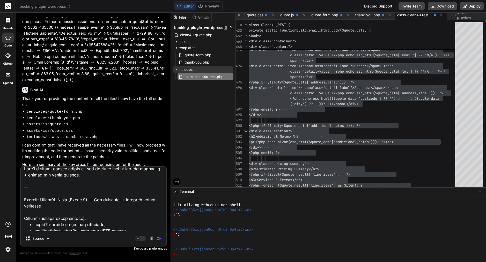
click at [22, 218] on textarea at bounding box center [93, 199] width 145 height 64
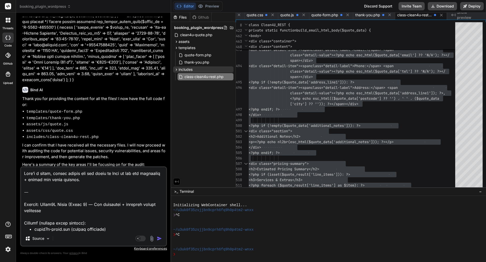
drag, startPoint x: 24, startPoint y: 200, endPoint x: 23, endPoint y: 156, distance: 43.8
click at [21, 154] on div "You Bind AI Clean4U Quote Plugin Main File Click to open Workbench Create clean…" at bounding box center [93, 139] width 147 height 245
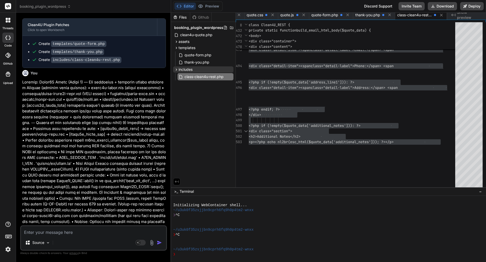
scroll to position [7546, 0]
